Goal: Task Accomplishment & Management: Manage account settings

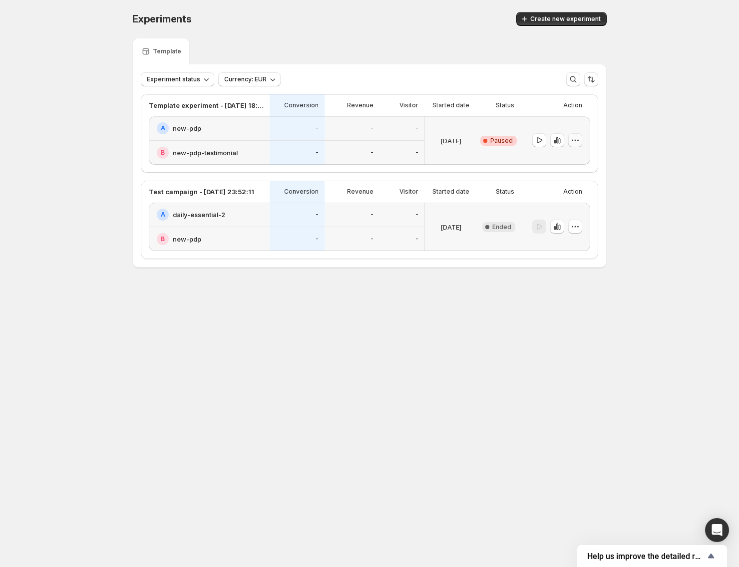
click at [580, 142] on icon "button" at bounding box center [575, 140] width 10 height 10
click at [571, 166] on button "Edit" at bounding box center [575, 161] width 67 height 16
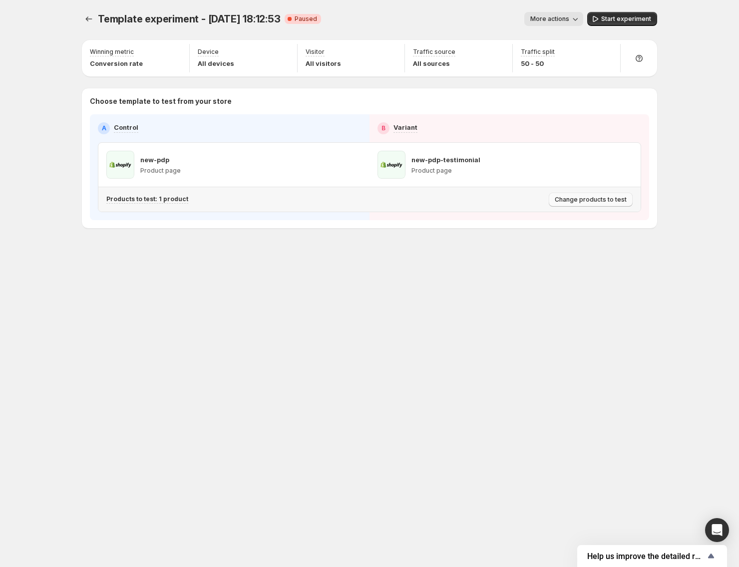
click at [599, 201] on span "Change products to test" at bounding box center [591, 200] width 72 height 8
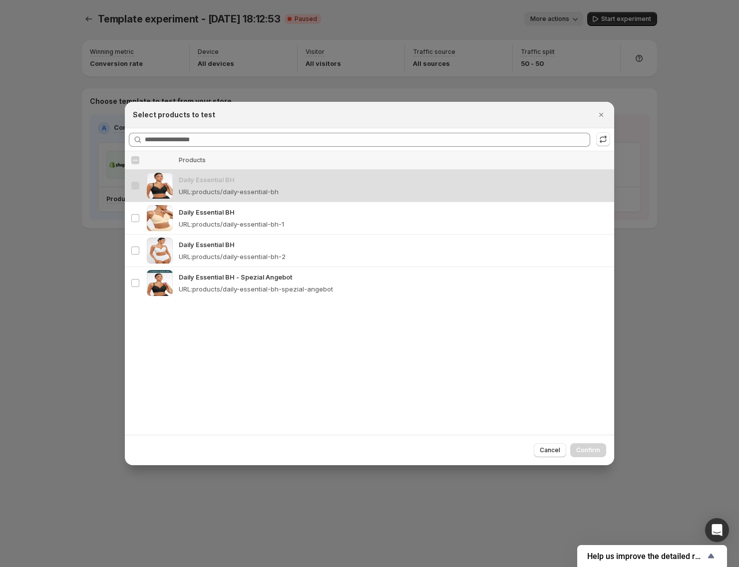
click at [596, 114] on icon "Close" at bounding box center [601, 115] width 10 height 10
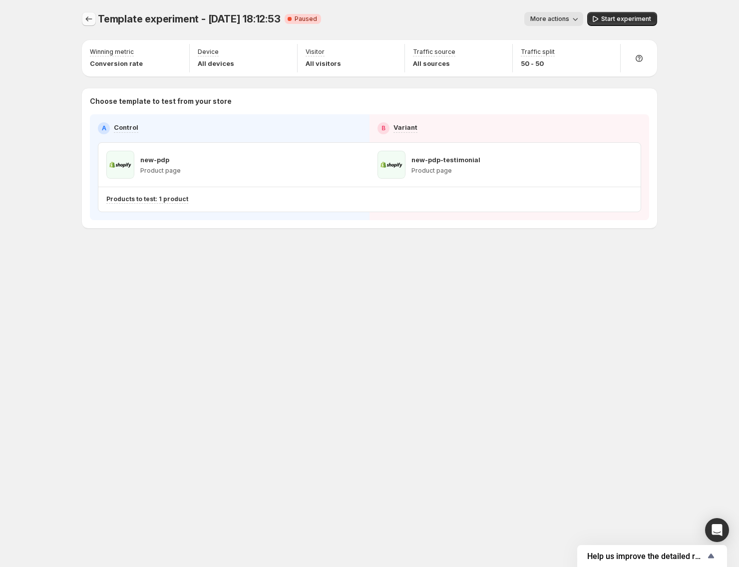
click at [93, 19] on button "Experiments" at bounding box center [89, 19] width 14 height 14
